Goal: Book appointment/travel/reservation

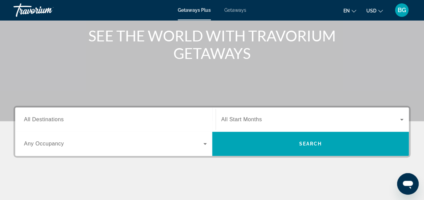
scroll to position [87, 0]
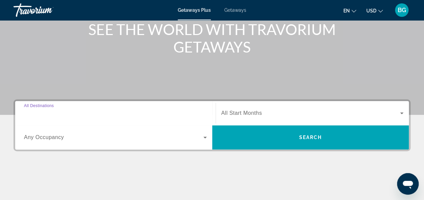
click at [134, 110] on input "Destination All Destinations" at bounding box center [115, 114] width 183 height 8
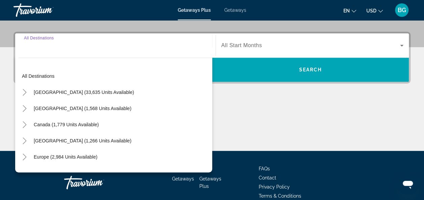
scroll to position [165, 0]
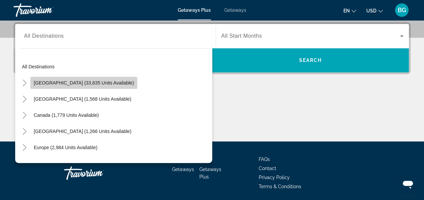
click at [89, 76] on span "Search widget" at bounding box center [83, 83] width 107 height 16
type input "**********"
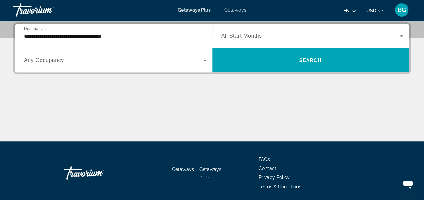
click at [241, 31] on div "Search widget" at bounding box center [312, 36] width 182 height 19
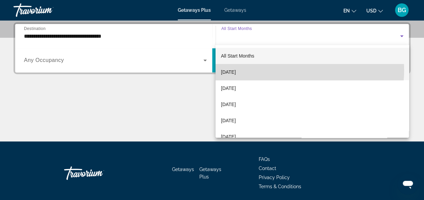
click at [303, 70] on mat-option "[DATE]" at bounding box center [312, 72] width 193 height 16
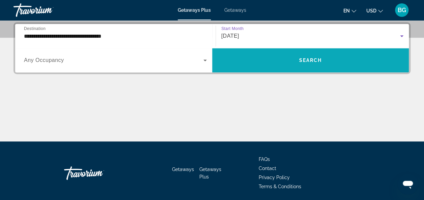
click at [262, 66] on span "Search widget" at bounding box center [310, 60] width 197 height 16
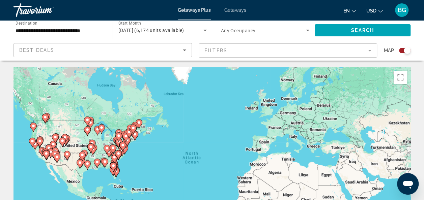
click at [113, 157] on image "Main content" at bounding box center [114, 157] width 4 height 4
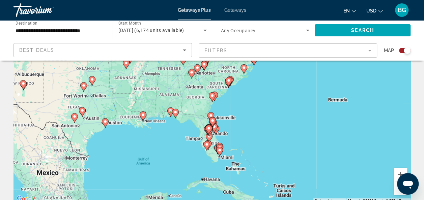
scroll to position [30, 0]
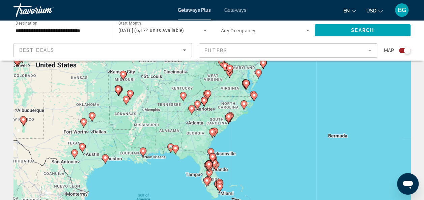
click at [228, 177] on div "To activate drag with keyboard, press Alt + Enter. Once in keyboard drag state,…" at bounding box center [211, 138] width 397 height 202
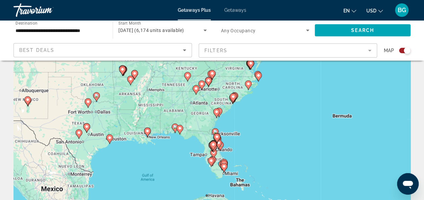
click at [188, 72] on icon "Main content" at bounding box center [187, 76] width 7 height 9
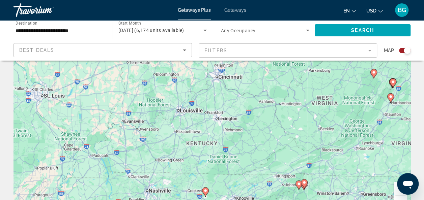
scroll to position [57, 0]
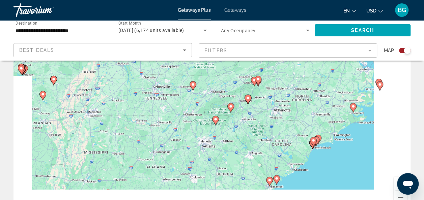
click at [221, 49] on mat-form-field "Filters" at bounding box center [288, 51] width 178 height 14
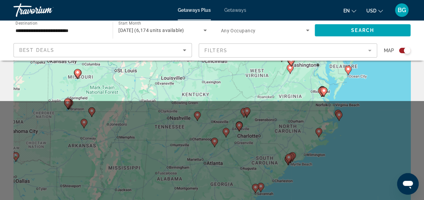
scroll to position [33, 0]
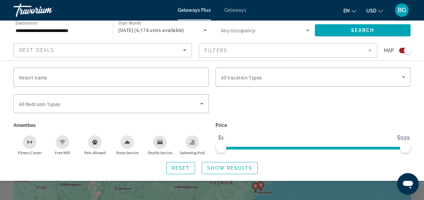
click at [331, 196] on div "Search widget" at bounding box center [212, 150] width 424 height 99
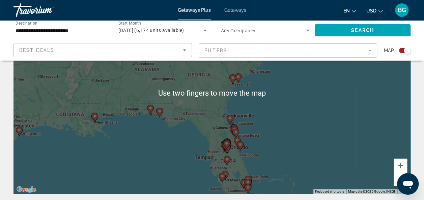
scroll to position [78, 0]
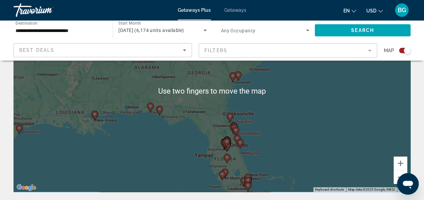
click at [272, 131] on div "To activate drag with keyboard, press Alt + Enter. Once in keyboard drag state,…" at bounding box center [211, 91] width 397 height 202
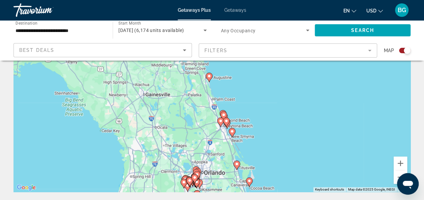
click at [256, 118] on div "To activate drag with keyboard, press Alt + Enter. Once in keyboard drag state,…" at bounding box center [211, 91] width 397 height 202
click at [261, 114] on div "To activate drag with keyboard, press Alt + Enter. Once in keyboard drag state,…" at bounding box center [211, 91] width 397 height 202
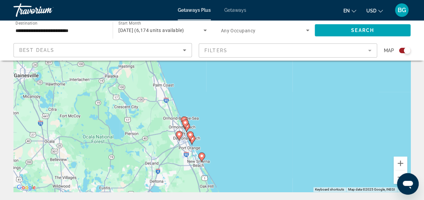
click at [208, 139] on div "To activate drag with keyboard, press Alt + Enter. Once in keyboard drag state,…" at bounding box center [211, 91] width 397 height 202
click at [206, 140] on div "To activate drag with keyboard, press Alt + Enter. Once in keyboard drag state,…" at bounding box center [211, 91] width 397 height 202
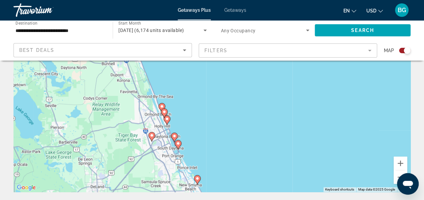
click at [189, 137] on div "To activate drag with keyboard, press Alt + Enter. Once in keyboard drag state,…" at bounding box center [211, 91] width 397 height 202
click at [188, 134] on div "To activate drag with keyboard, press Alt + Enter. Once in keyboard drag state,…" at bounding box center [211, 91] width 397 height 202
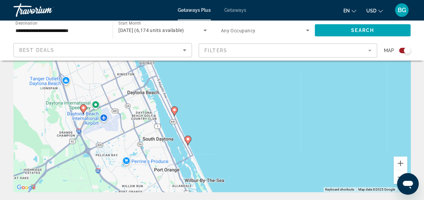
click at [176, 113] on div "To activate drag with keyboard, press Alt + Enter. Once in keyboard drag state,…" at bounding box center [211, 91] width 397 height 202
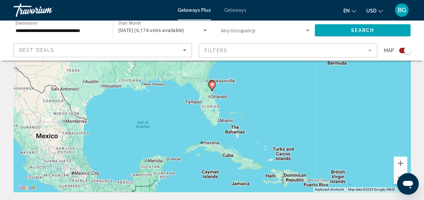
click at [220, 97] on div "To activate drag with keyboard, press Alt + Enter. Once in keyboard drag state,…" at bounding box center [211, 91] width 397 height 202
click at [214, 86] on icon "Main content" at bounding box center [212, 86] width 6 height 9
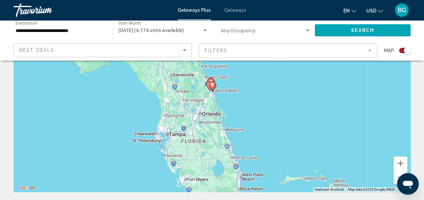
click at [212, 85] on image "Main content" at bounding box center [212, 85] width 4 height 4
type input "**********"
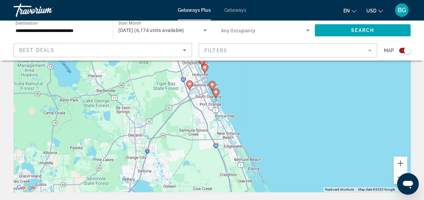
click at [212, 84] on image "Main content" at bounding box center [212, 85] width 4 height 4
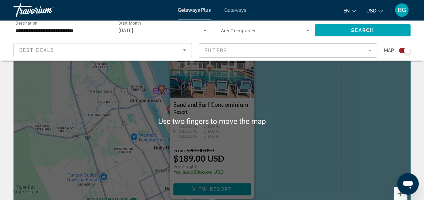
scroll to position [49, 0]
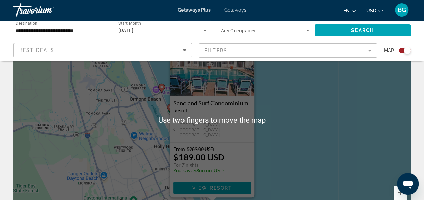
click at [294, 151] on div "To navigate, press the arrow keys. To activate drag with keyboard, press Alt + …" at bounding box center [211, 120] width 397 height 202
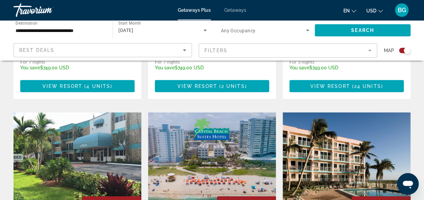
scroll to position [991, 0]
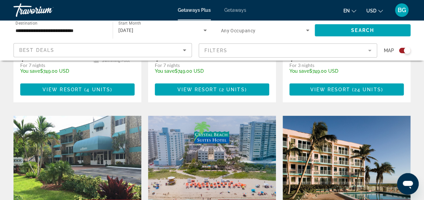
click at [234, 116] on img "Main content" at bounding box center [212, 170] width 128 height 108
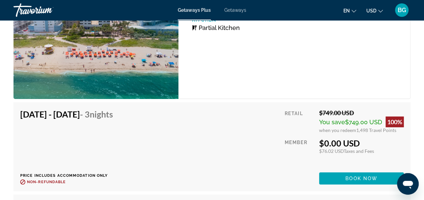
scroll to position [1210, 0]
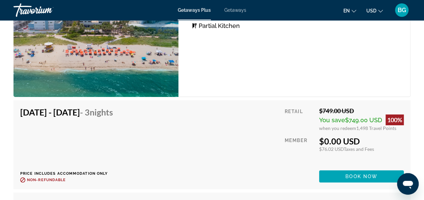
click at [291, 76] on div "Studio Unit (Partial Kitchen) Bedrooms Studio Max Occupancy 4 Kitchen Partial K…" at bounding box center [294, 34] width 232 height 125
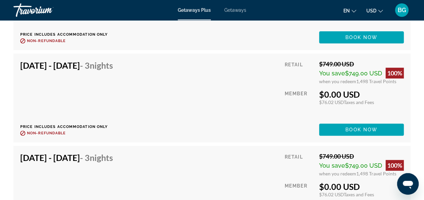
scroll to position [1366, 0]
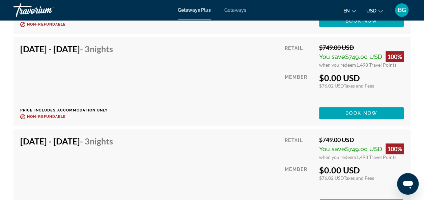
click at [235, 42] on div "[DATE] - [DATE] - 3 Nights Price includes accommodation only Refundable until :…" at bounding box center [211, 81] width 397 height 89
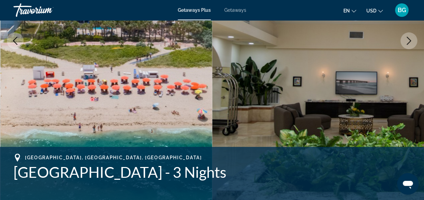
scroll to position [0, 0]
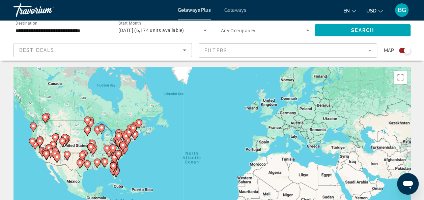
click at [115, 169] on icon "Main content" at bounding box center [113, 167] width 6 height 9
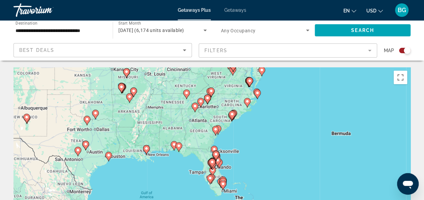
click at [217, 170] on div "To activate drag with keyboard, press Alt + Enter. Once in keyboard drag state,…" at bounding box center [211, 168] width 397 height 202
click at [215, 163] on icon "Main content" at bounding box center [212, 163] width 6 height 9
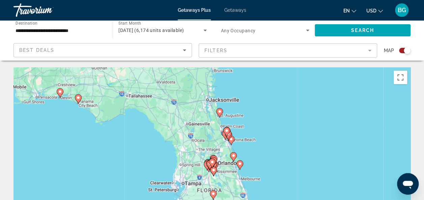
scroll to position [38, 0]
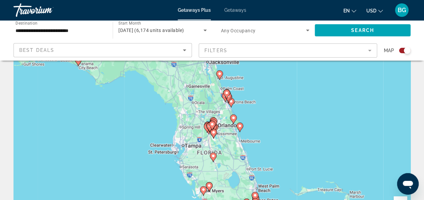
click at [228, 101] on icon "Main content" at bounding box center [228, 97] width 6 height 9
type input "**********"
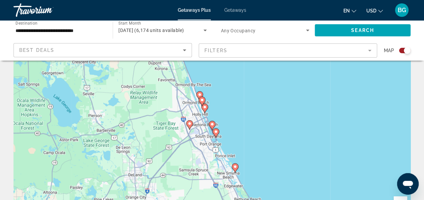
click at [202, 98] on image "Main content" at bounding box center [202, 100] width 4 height 4
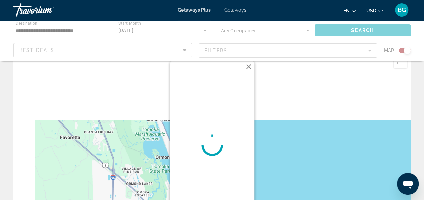
scroll to position [16, 0]
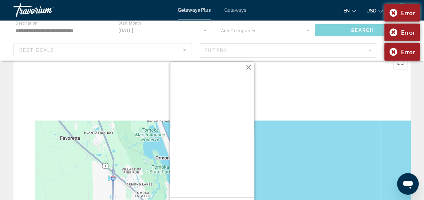
click at [250, 68] on button "Close" at bounding box center [249, 67] width 10 height 10
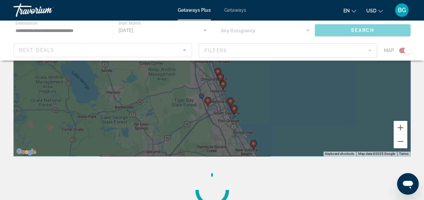
scroll to position [119, 0]
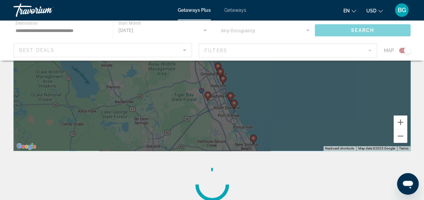
click at [291, 100] on div "To activate drag with keyboard, press Alt + Enter. Once in keyboard drag state,…" at bounding box center [211, 50] width 397 height 202
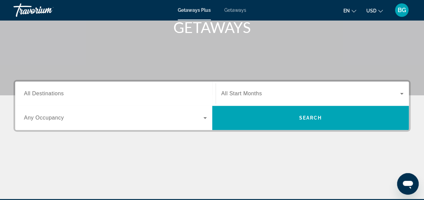
click at [148, 90] on input "Destination All Destinations" at bounding box center [115, 94] width 183 height 8
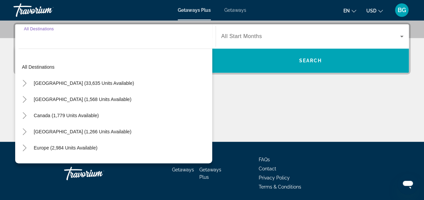
scroll to position [165, 0]
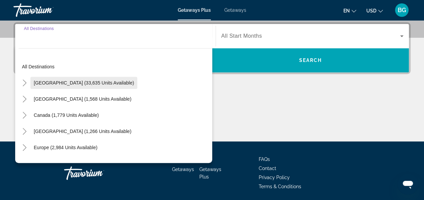
click at [80, 80] on span "[GEOGRAPHIC_DATA] (33,635 units available)" at bounding box center [84, 82] width 100 height 5
type input "**********"
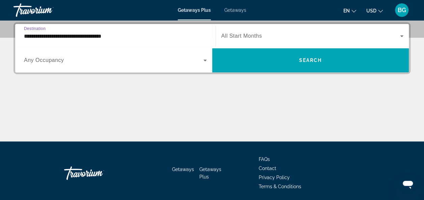
click at [289, 35] on span "Search widget" at bounding box center [310, 36] width 179 height 8
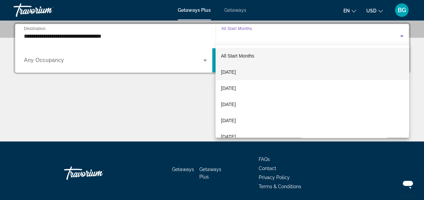
click at [270, 69] on mat-option "[DATE]" at bounding box center [312, 72] width 193 height 16
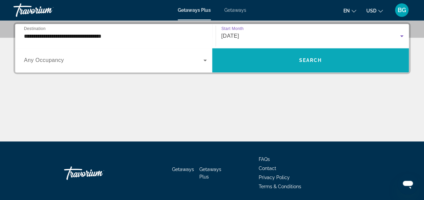
click at [271, 60] on span "Search widget" at bounding box center [310, 60] width 197 height 16
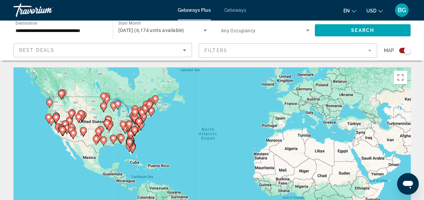
click at [128, 138] on gmp-advanced-marker "Main content" at bounding box center [129, 143] width 7 height 10
click at [133, 144] on gmp-advanced-marker "Main content" at bounding box center [129, 143] width 7 height 10
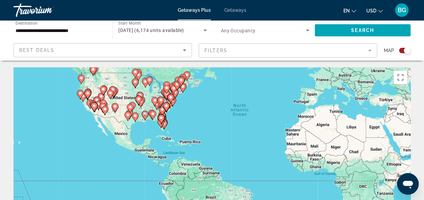
click at [161, 127] on div "To activate drag with keyboard, press Alt + Enter. Once in keyboard drag state,…" at bounding box center [211, 168] width 397 height 202
type input "**********"
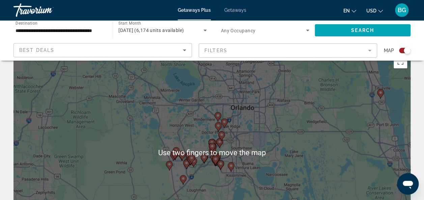
click at [226, 127] on gmp-advanced-marker "Main content" at bounding box center [224, 123] width 7 height 10
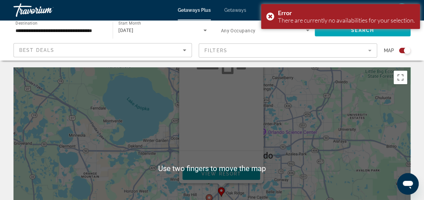
click at [365, 93] on div "To activate drag with keyboard, press Alt + Enter. Once in keyboard drag state,…" at bounding box center [211, 168] width 397 height 202
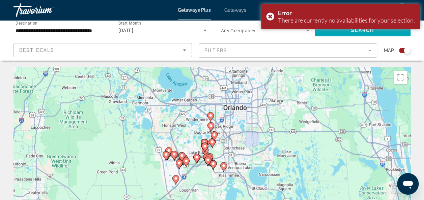
click at [229, 129] on div "To activate drag with keyboard, press Alt + Enter. Once in keyboard drag state,…" at bounding box center [211, 168] width 397 height 202
click at [231, 132] on div "To activate drag with keyboard, press Alt + Enter. Once in keyboard drag state,…" at bounding box center [211, 168] width 397 height 202
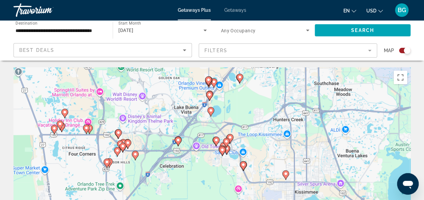
click at [87, 131] on div "To activate drag with keyboard, press Alt + Enter. Once in keyboard drag state,…" at bounding box center [211, 168] width 397 height 202
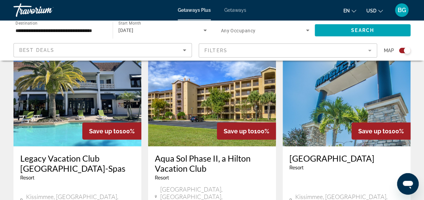
scroll to position [774, 0]
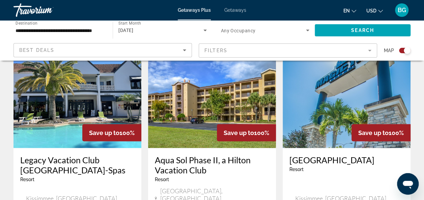
click at [42, 93] on img "Main content" at bounding box center [77, 94] width 128 height 108
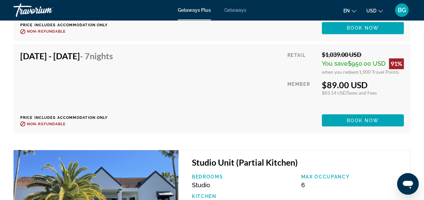
scroll to position [1801, 0]
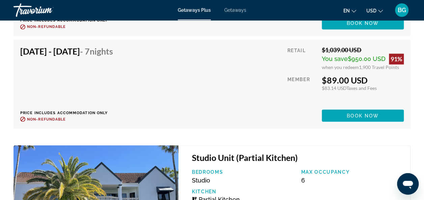
click at [267, 71] on div "Sep 14, 2025 - Sep 21, 2025 - 7 Nights Price includes accommodation only Refund…" at bounding box center [211, 84] width 383 height 76
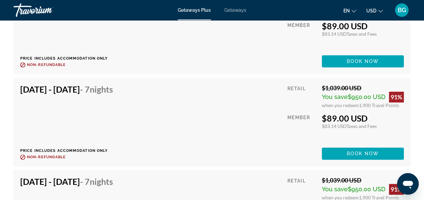
scroll to position [1666, 0]
